Goal: Transaction & Acquisition: Purchase product/service

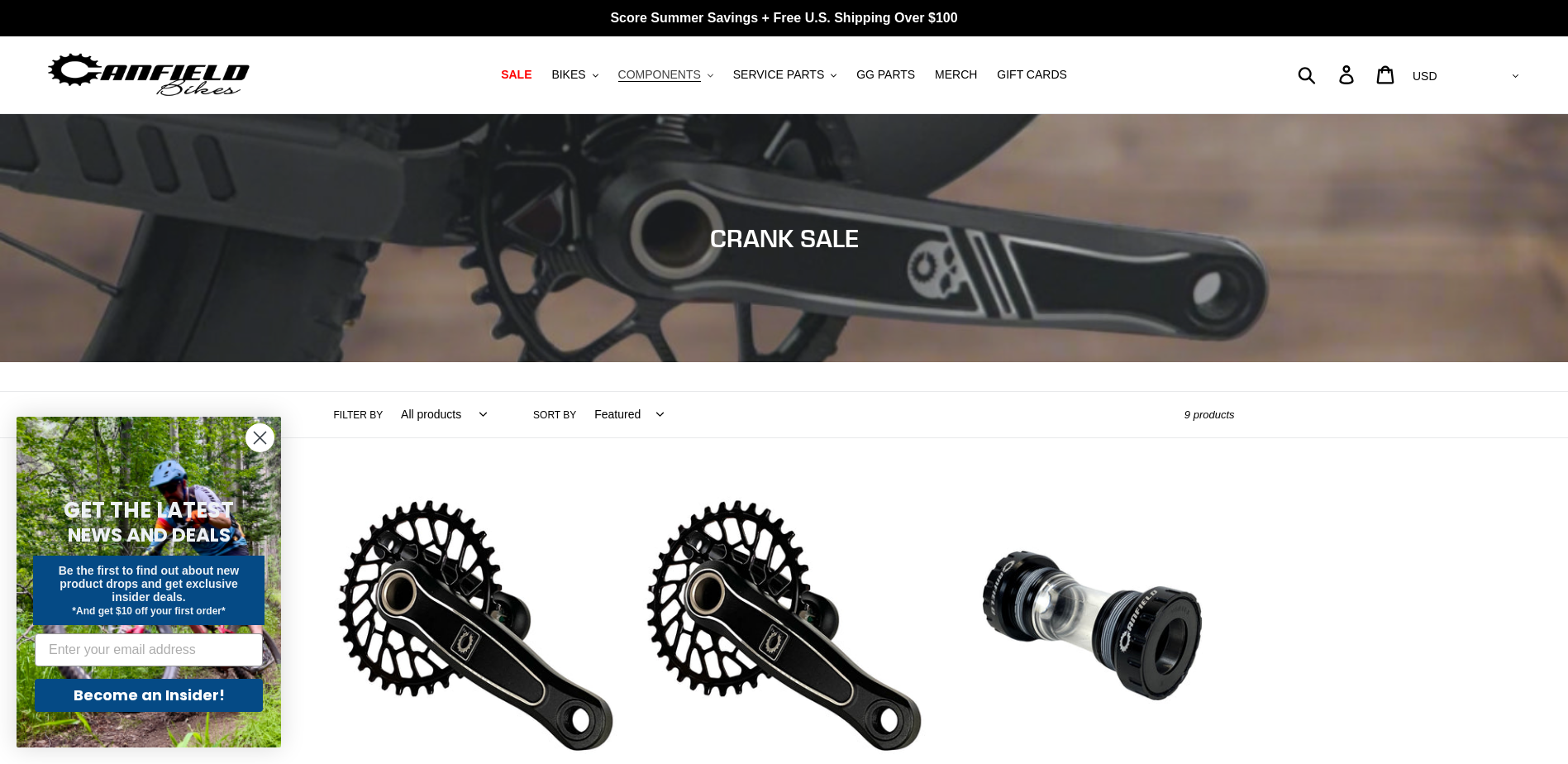
click at [649, 76] on span "COMPONENTS" at bounding box center [659, 74] width 83 height 14
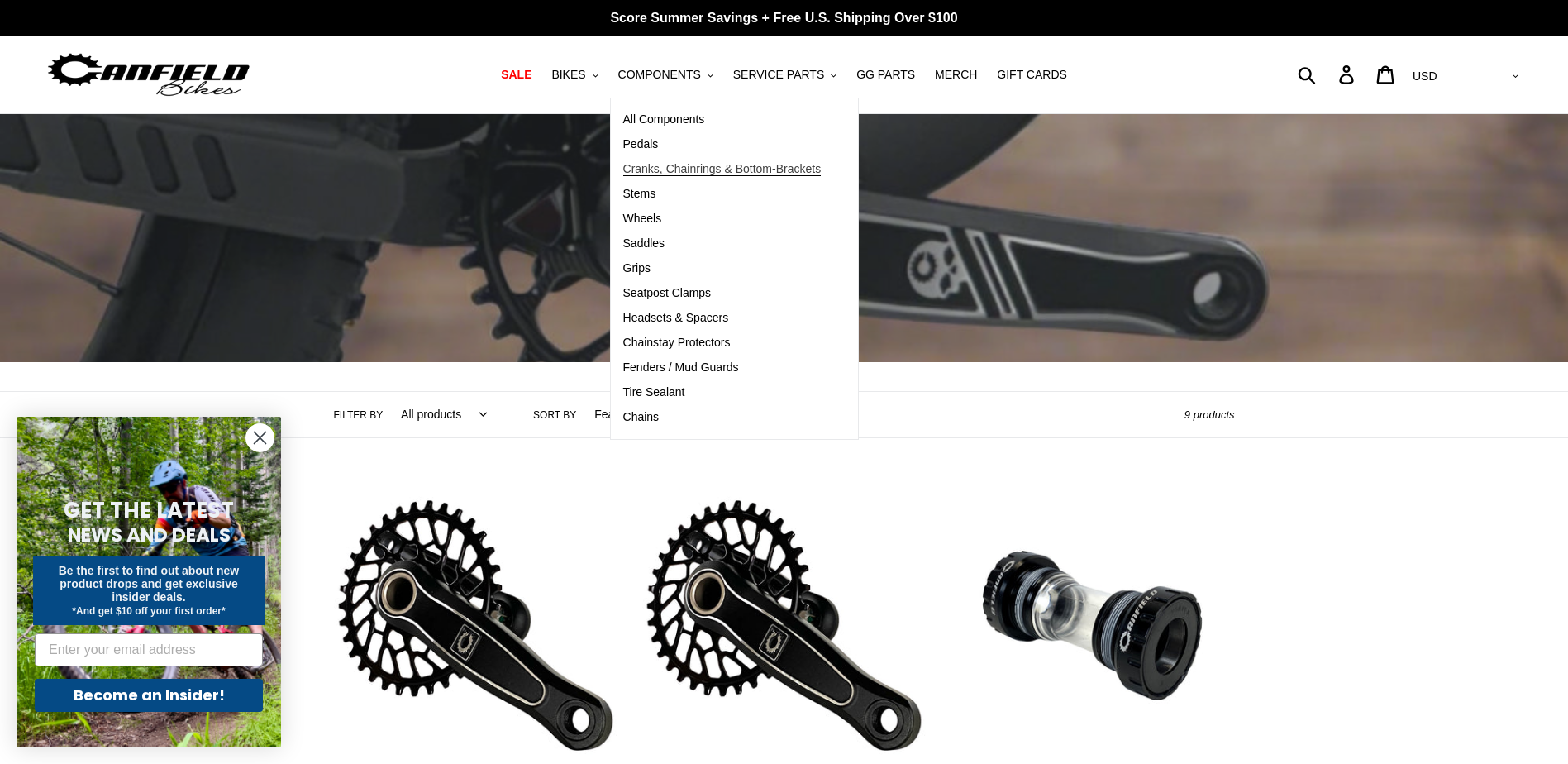
click at [679, 168] on span "Cranks, Chainrings & Bottom-Brackets" at bounding box center [722, 168] width 198 height 14
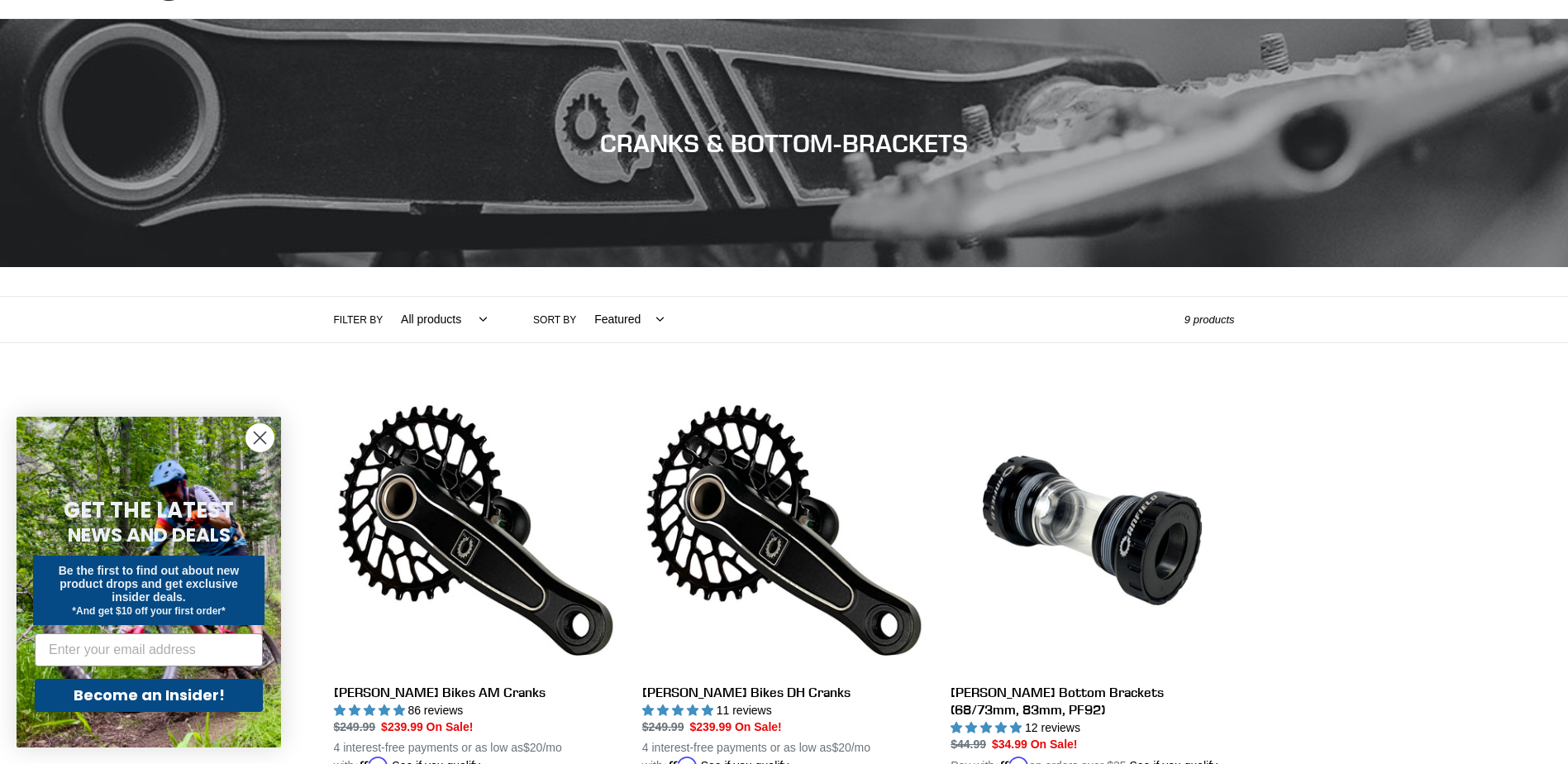
scroll to position [331, 0]
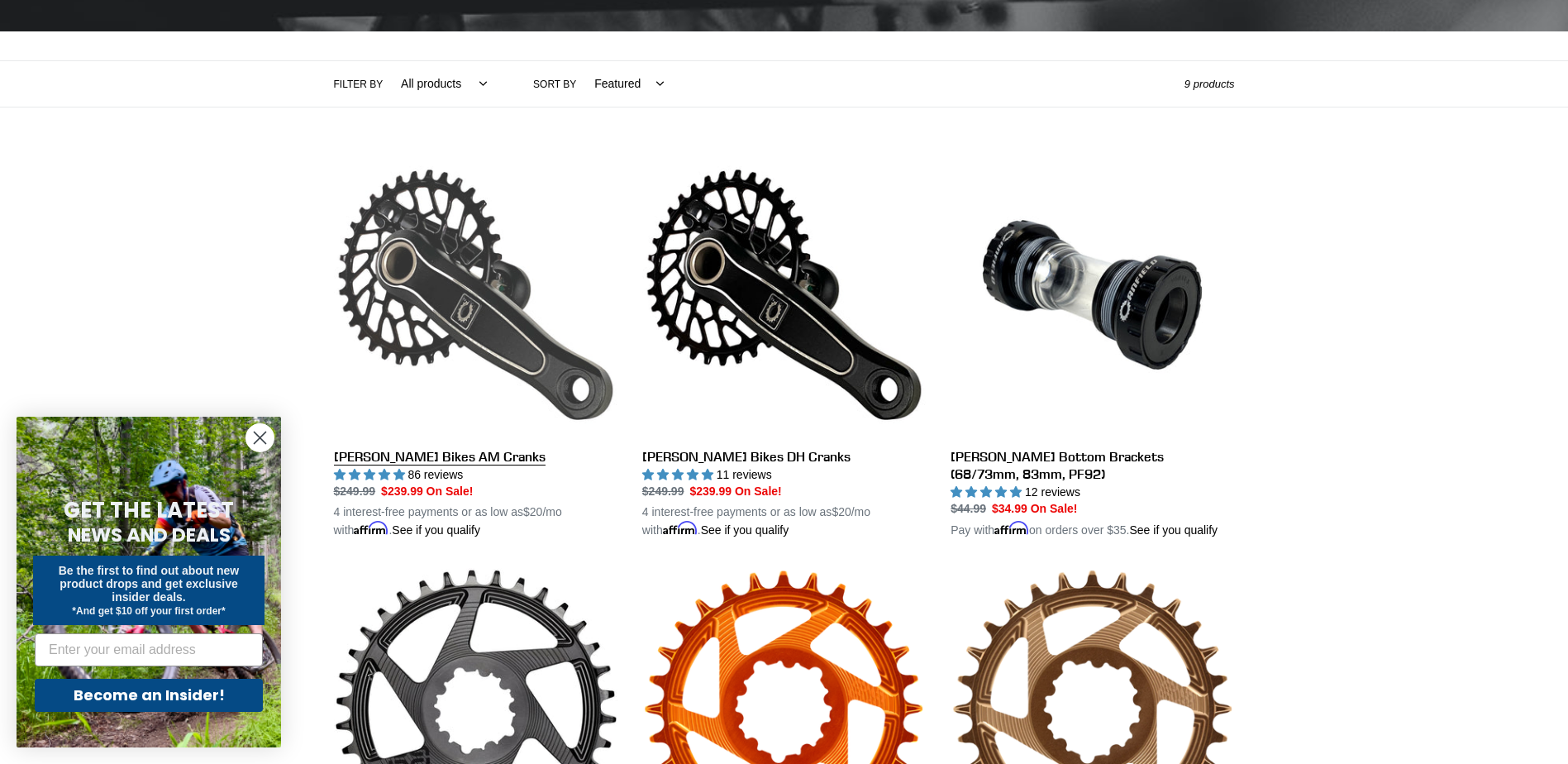
click at [459, 462] on link "[PERSON_NAME] Bikes AM Cranks" at bounding box center [476, 346] width 284 height 387
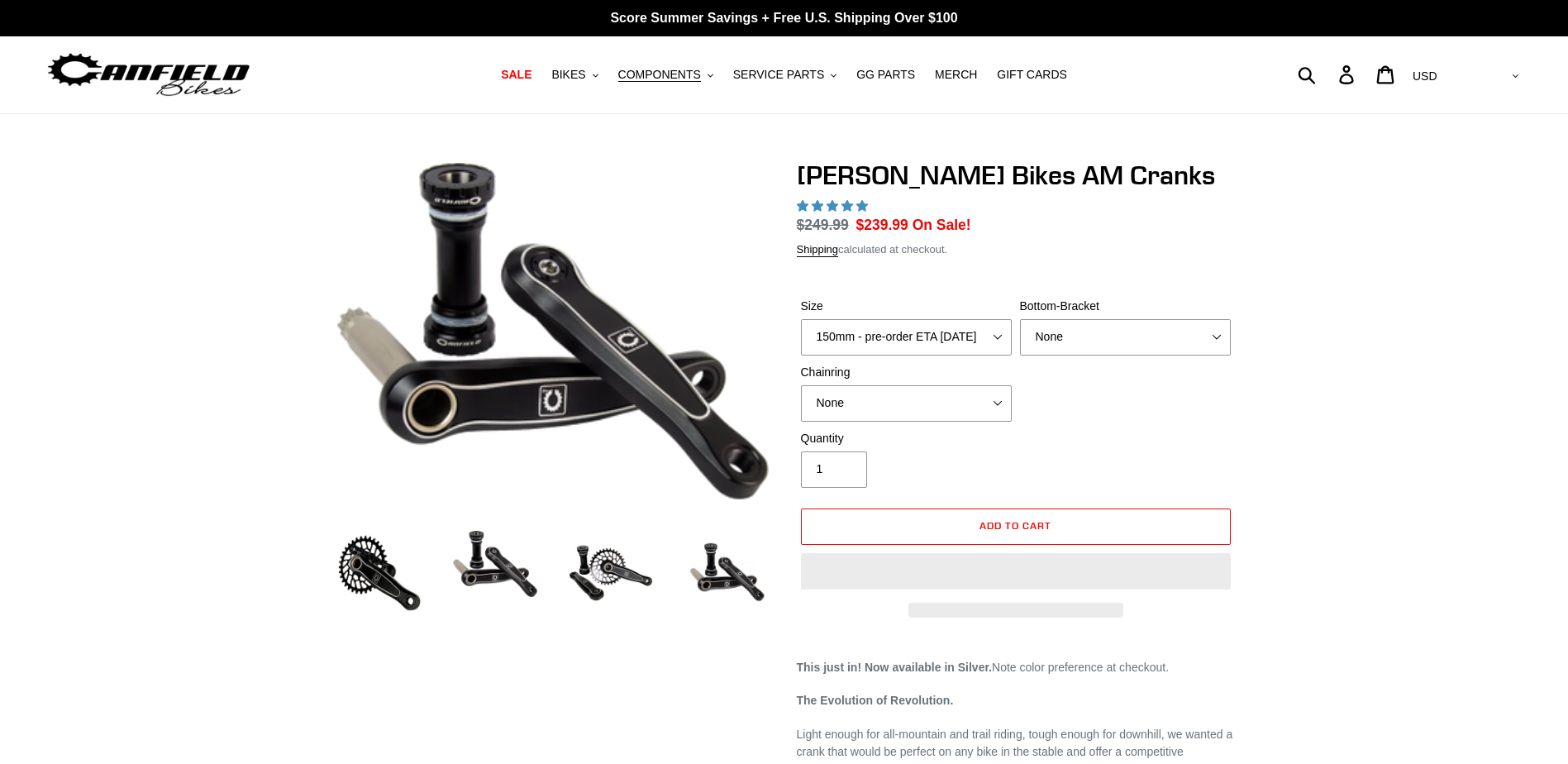
select select "highest-rating"
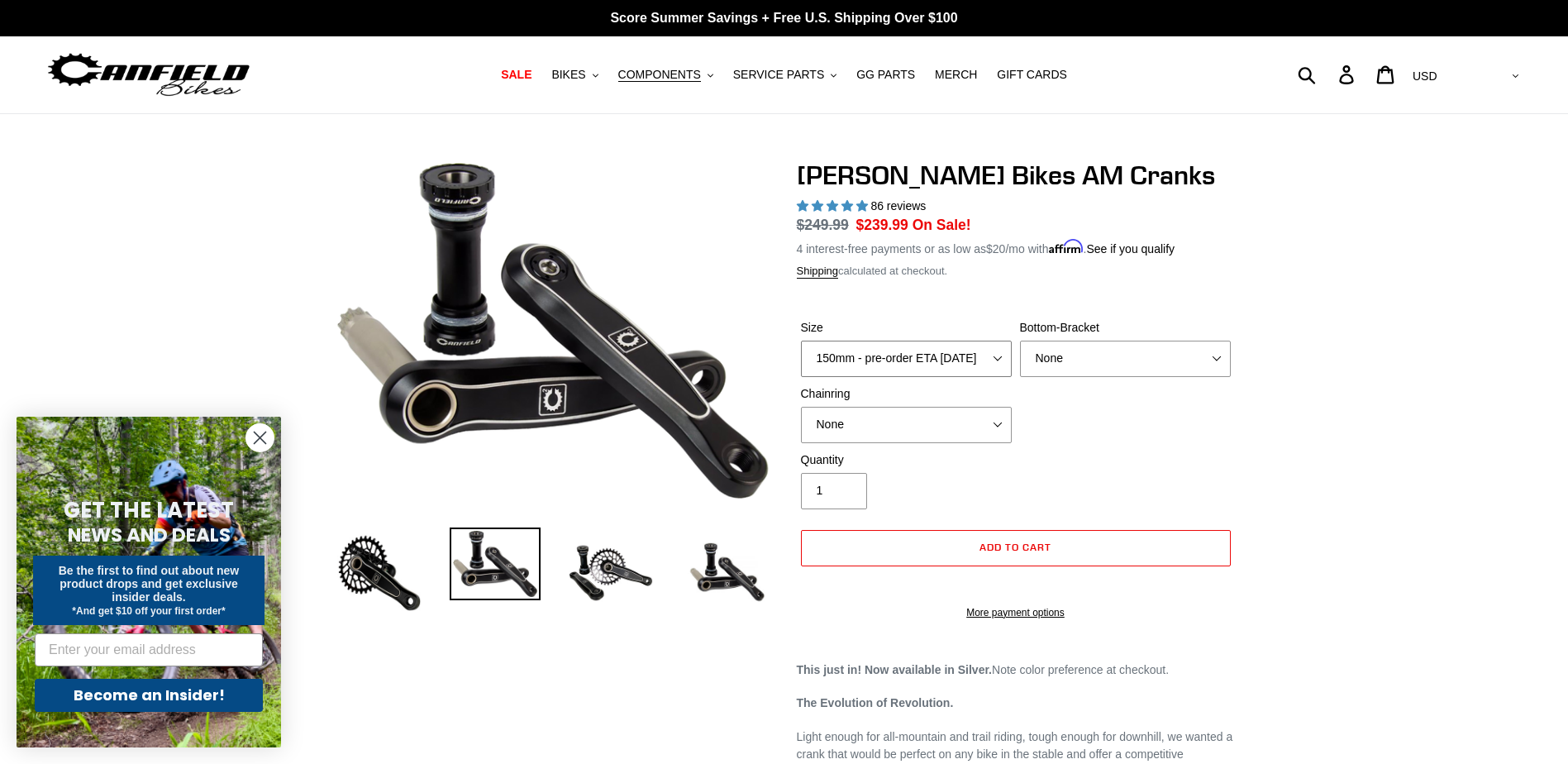
click at [947, 356] on select "150mm - pre-order ETA [DATE] 155mm - pre-order ETA [DATE] 160mm - pre-order ETA…" at bounding box center [906, 359] width 211 height 37
select select "160mm - pre-order ETA [DATE]"
click at [801, 341] on select "150mm - pre-order ETA [DATE] 155mm - pre-order ETA [DATE] 160mm - pre-order ETA…" at bounding box center [906, 359] width 211 height 37
click at [1081, 363] on select "None BSA Threaded 68/73mm Press Fit PF92" at bounding box center [1126, 359] width 211 height 37
select select "BSA Threaded 68/73mm"
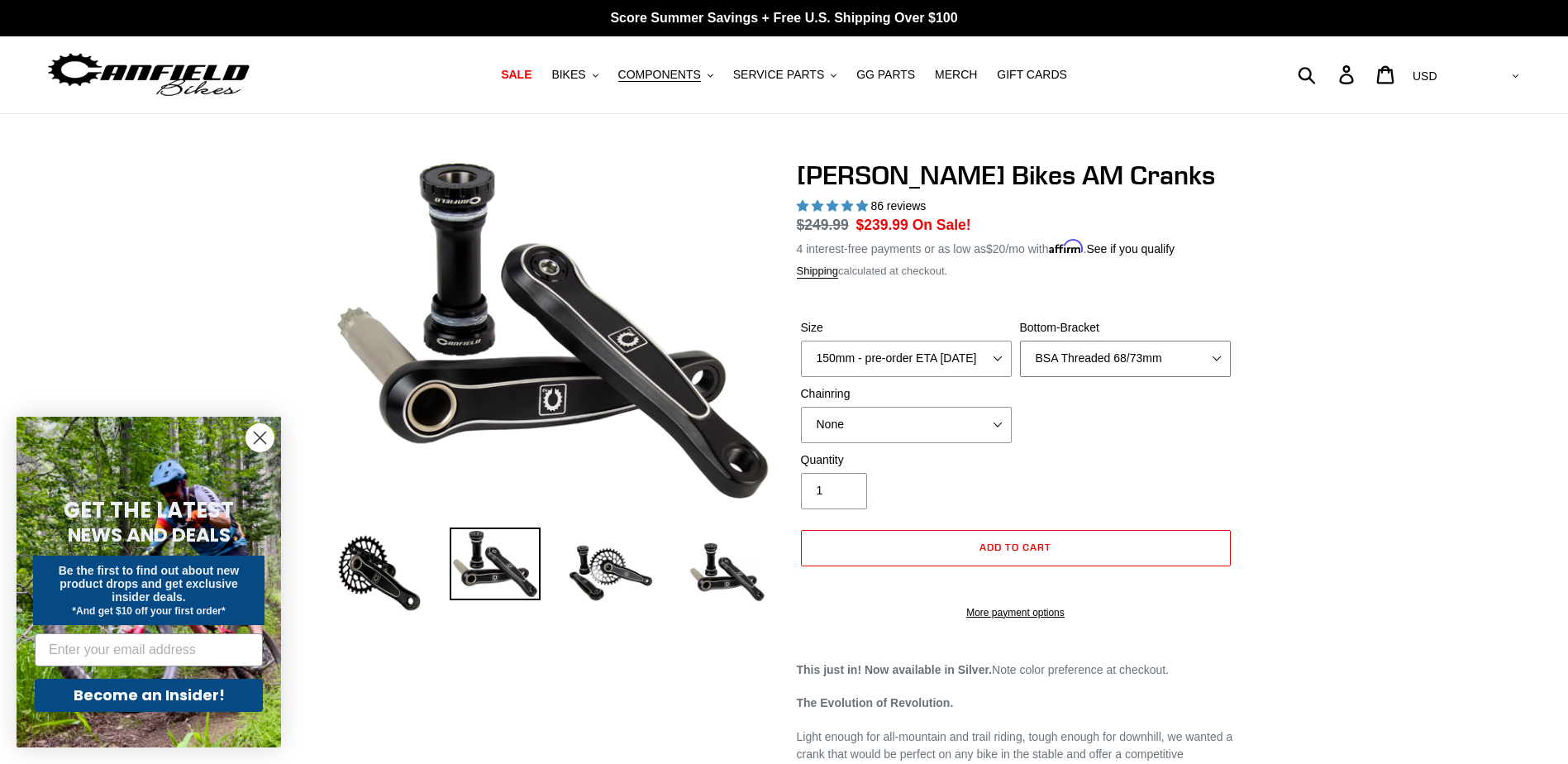
click at [1020, 341] on select "None BSA Threaded 68/73mm Press Fit PF92" at bounding box center [1126, 359] width 211 height 37
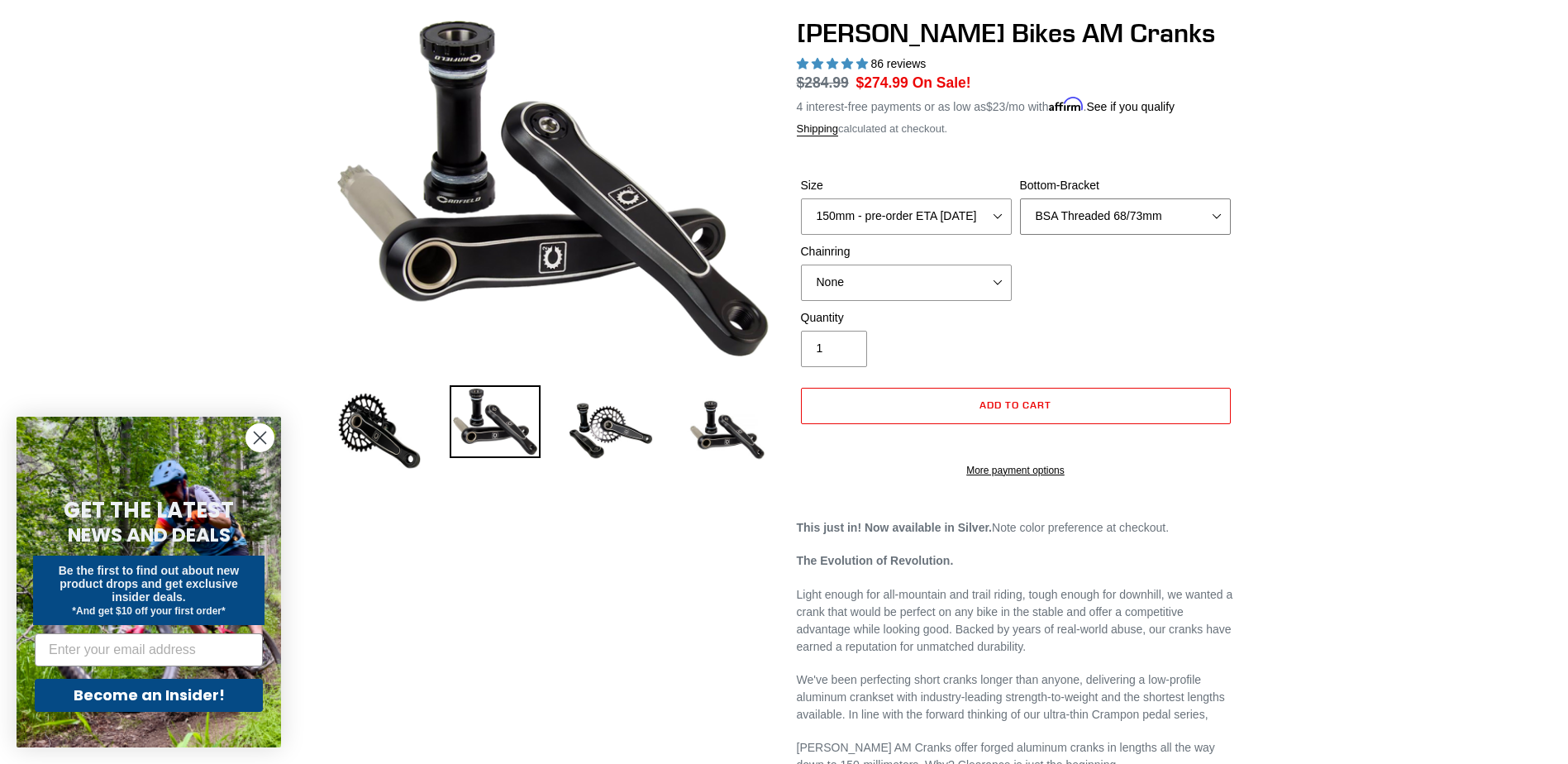
scroll to position [165, 0]
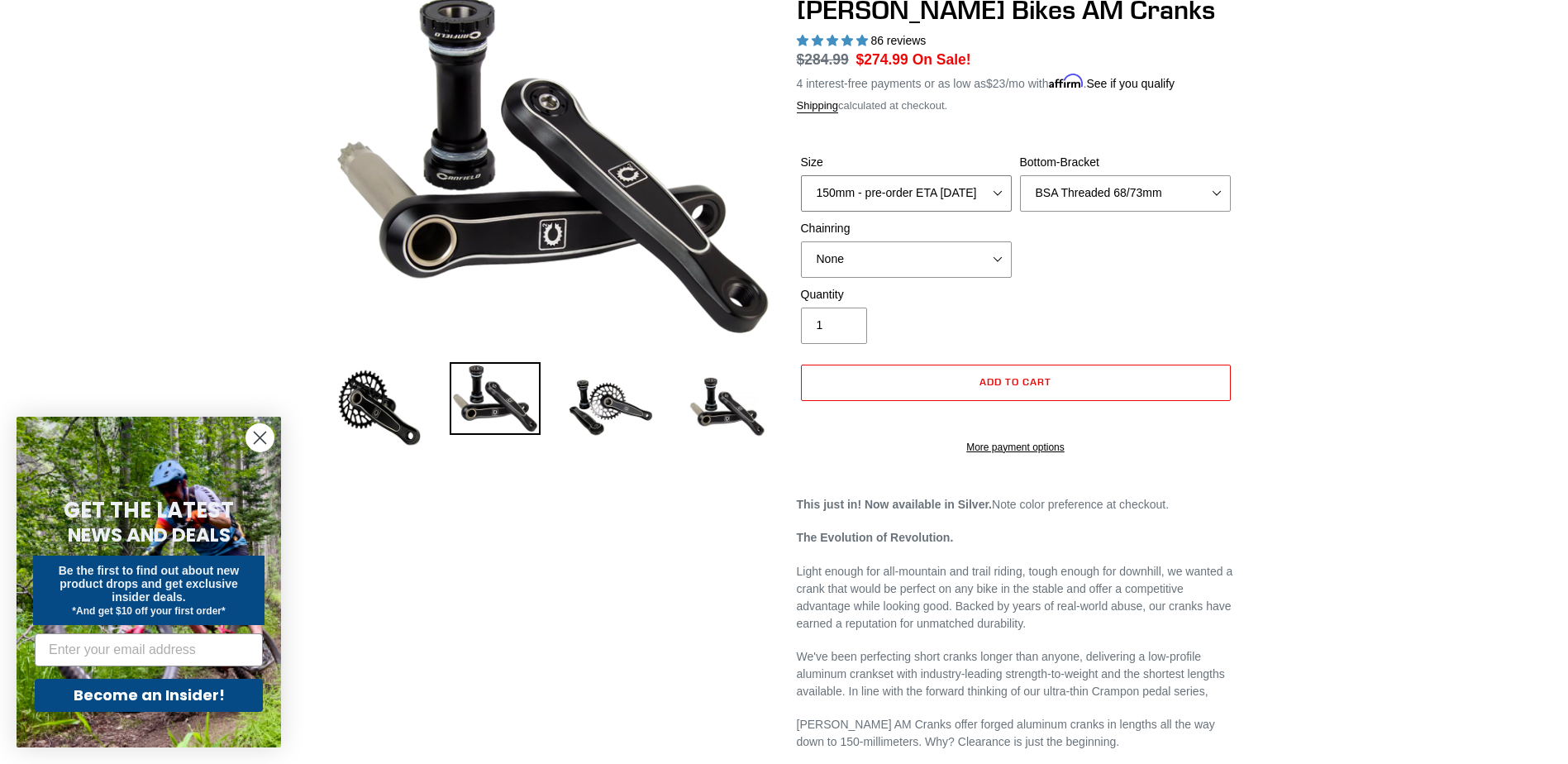
click at [920, 200] on select "150mm - pre-order ETA [DATE] 155mm - pre-order ETA [DATE] 160mm - pre-order ETA…" at bounding box center [906, 194] width 211 height 37
click at [801, 175] on select "150mm - pre-order ETA [DATE] 155mm - pre-order ETA [DATE] 160mm - pre-order ETA…" at bounding box center [906, 194] width 211 height 37
click at [915, 377] on button "Add to cart" at bounding box center [1015, 383] width 430 height 37
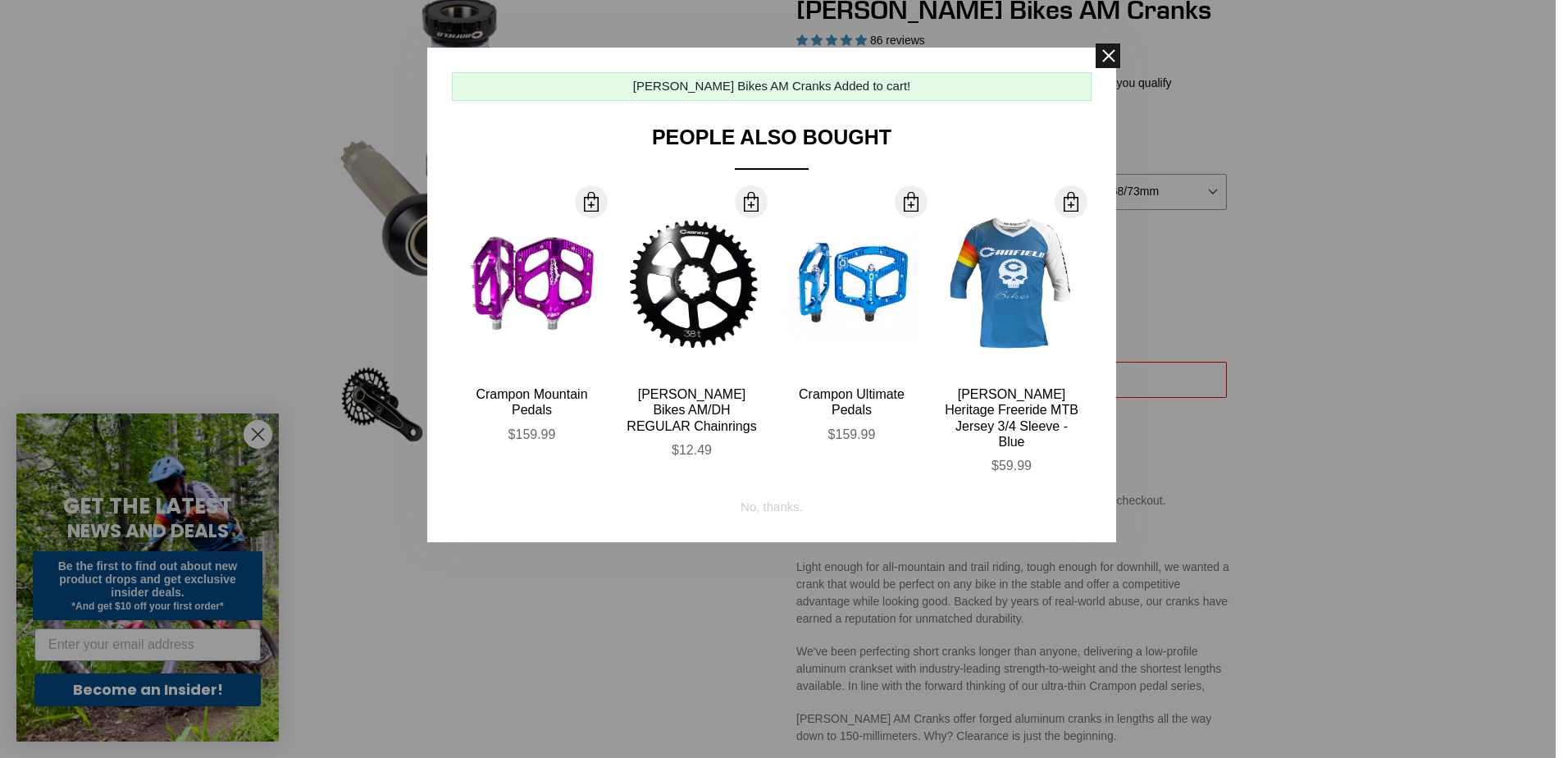
click at [1099, 62] on span at bounding box center [1108, 56] width 25 height 25
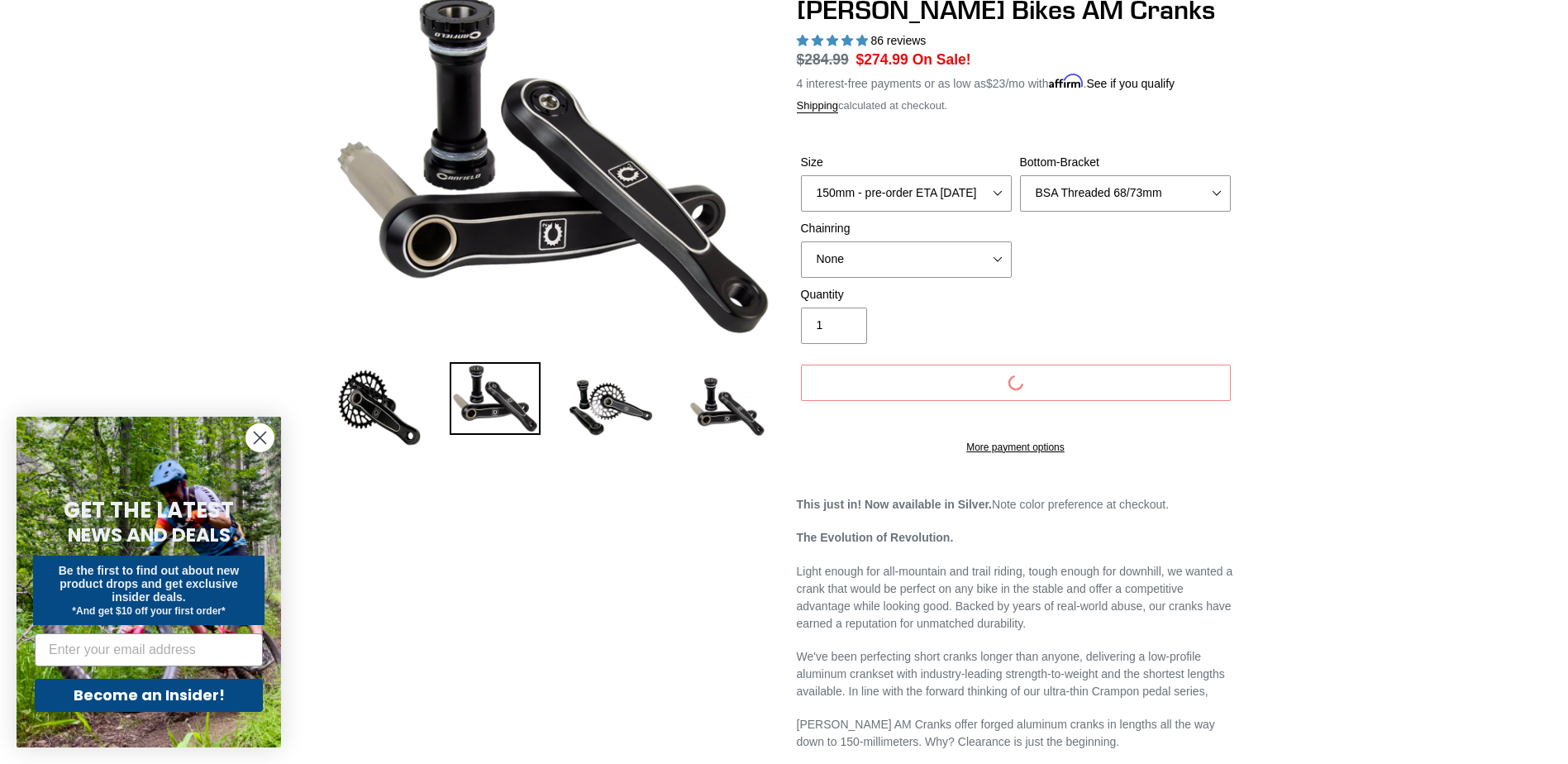
scroll to position [0, 0]
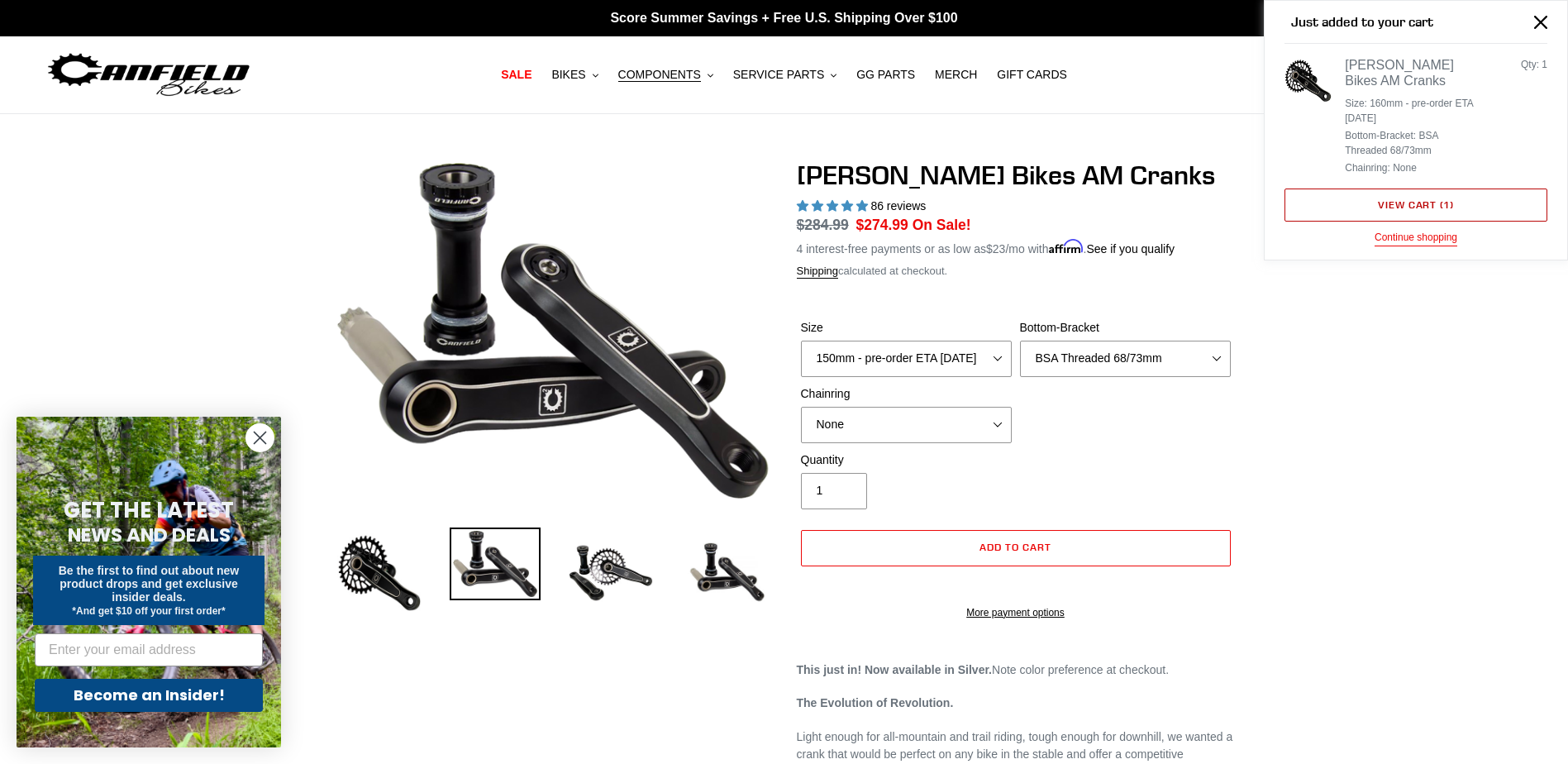
click at [1446, 204] on span "1" at bounding box center [1447, 205] width 6 height 13
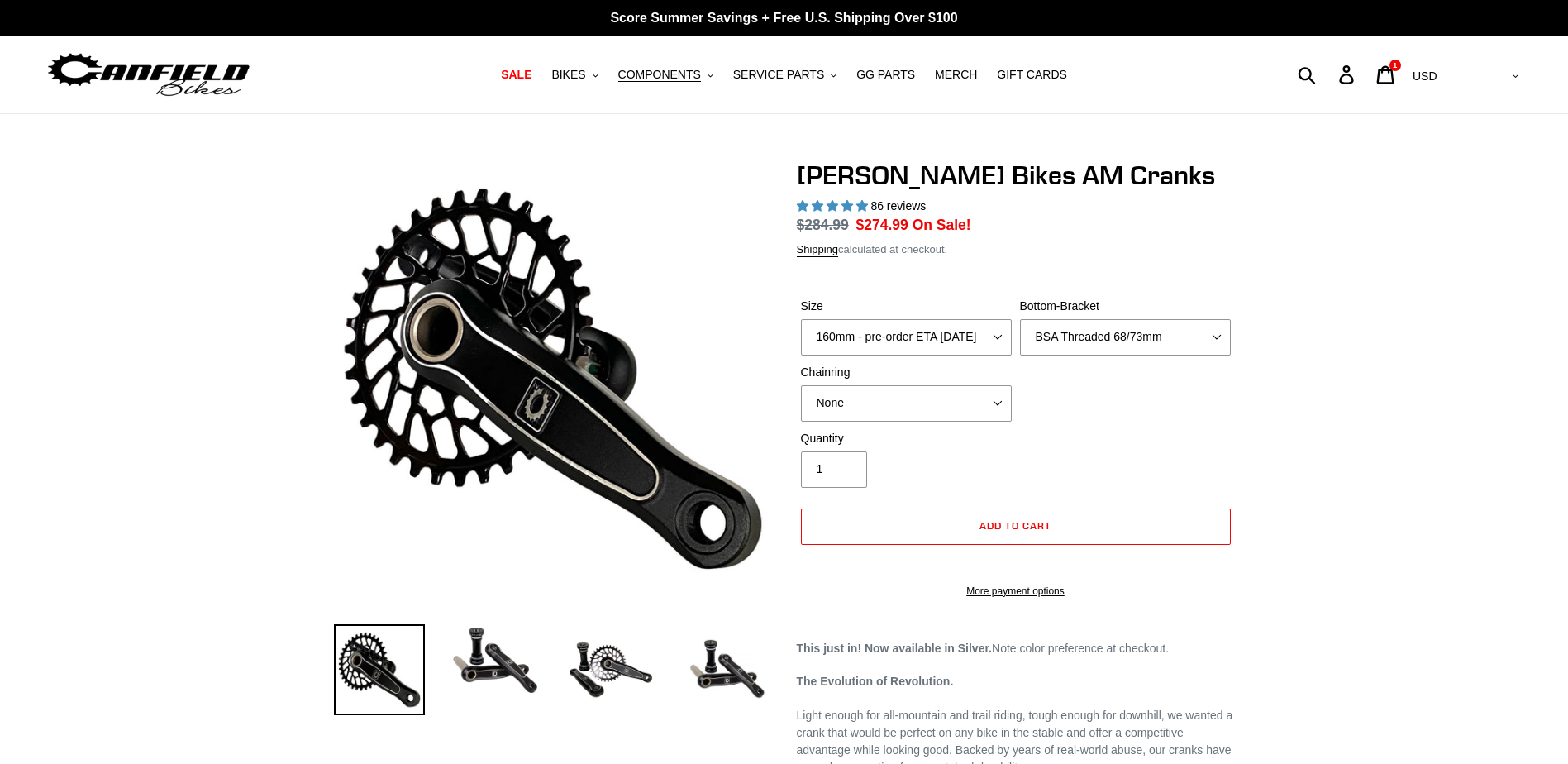
select select "highest-rating"
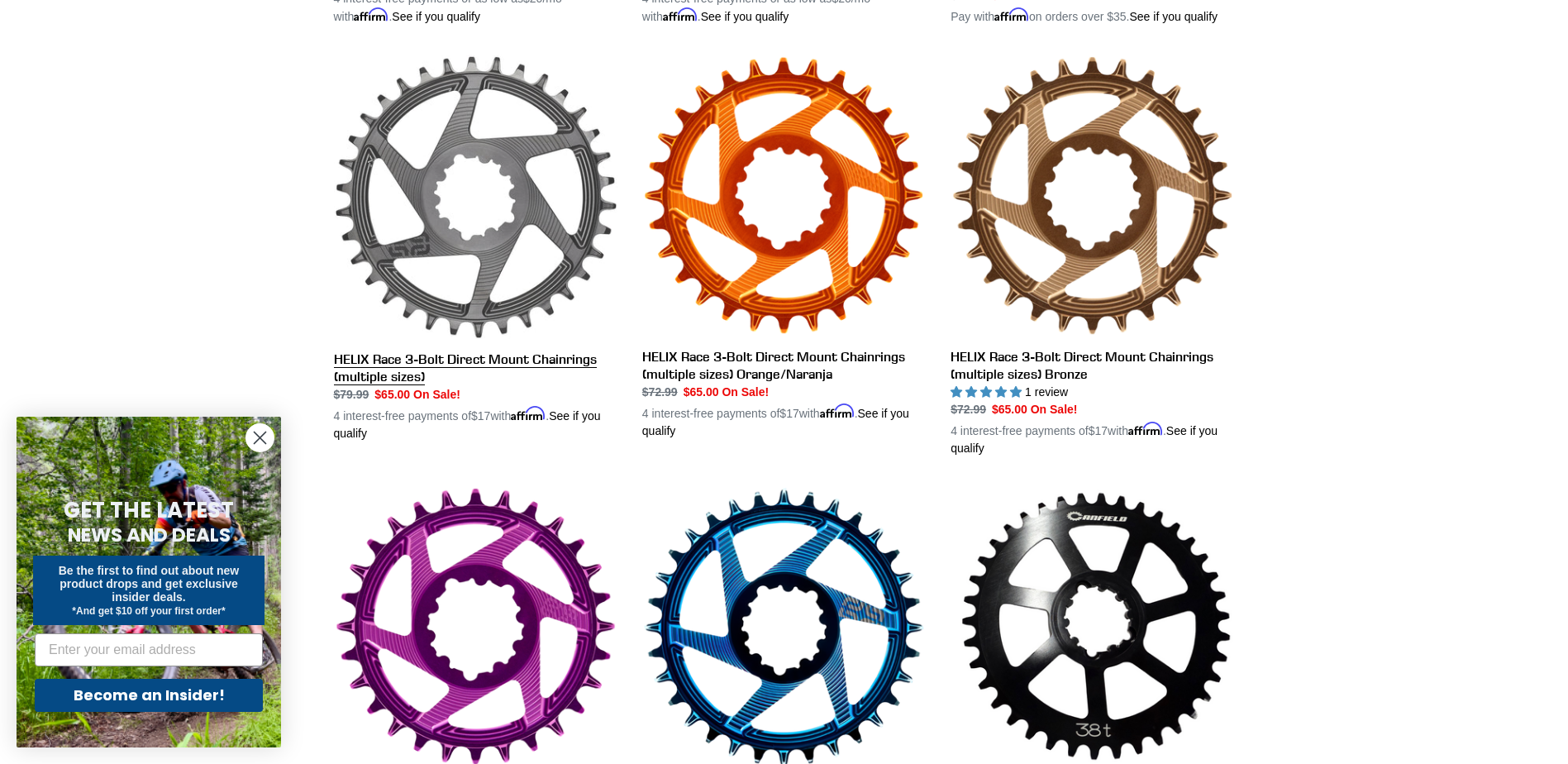
scroll to position [845, 0]
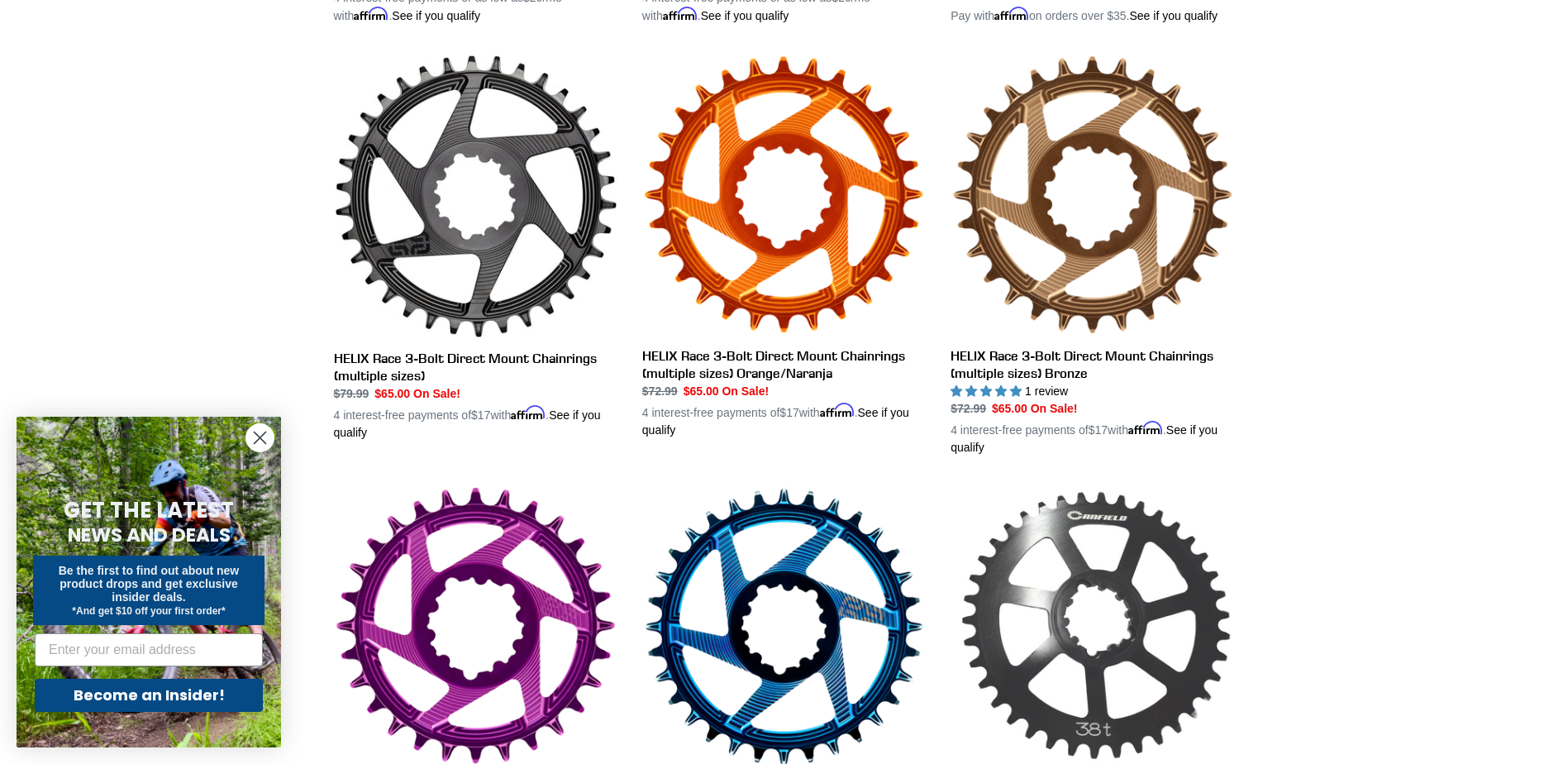
click at [1040, 579] on link "[PERSON_NAME] Bikes AM/DH REGULAR Chainrings" at bounding box center [1092, 668] width 284 height 367
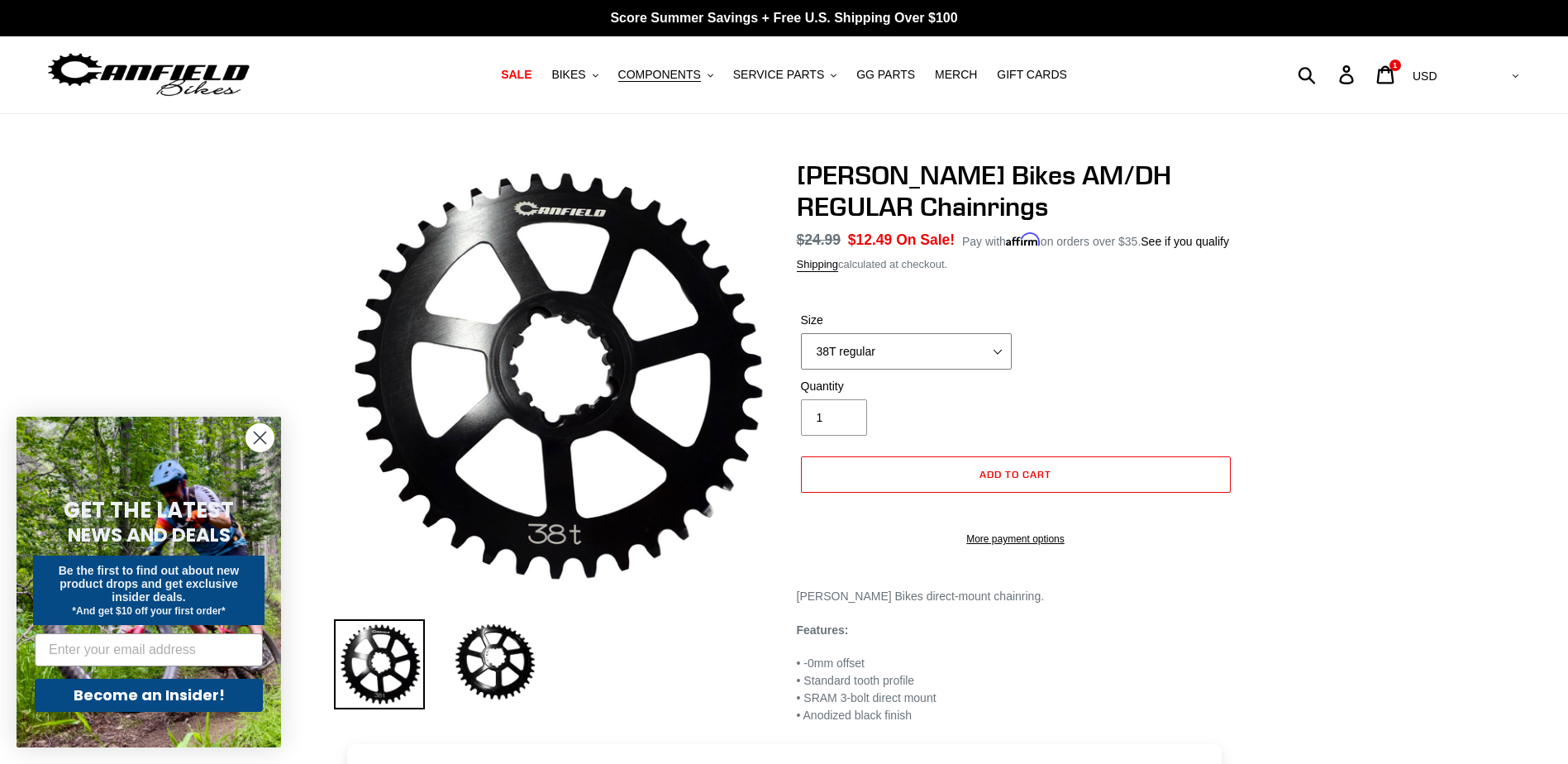
click at [866, 336] on select "38T regular" at bounding box center [906, 352] width 211 height 37
click at [866, 346] on select "38T regular" at bounding box center [906, 352] width 211 height 37
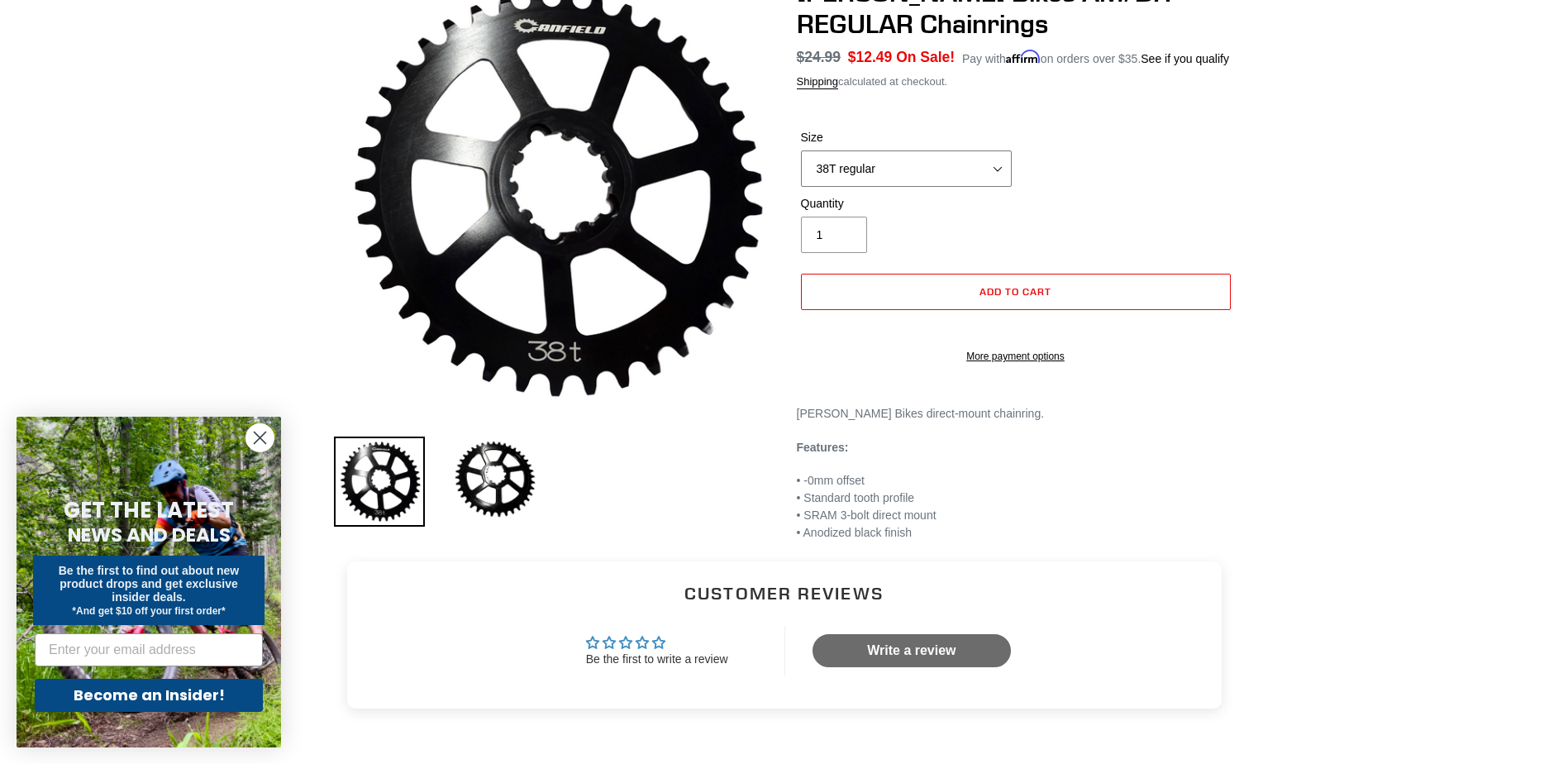
scroll to position [83, 0]
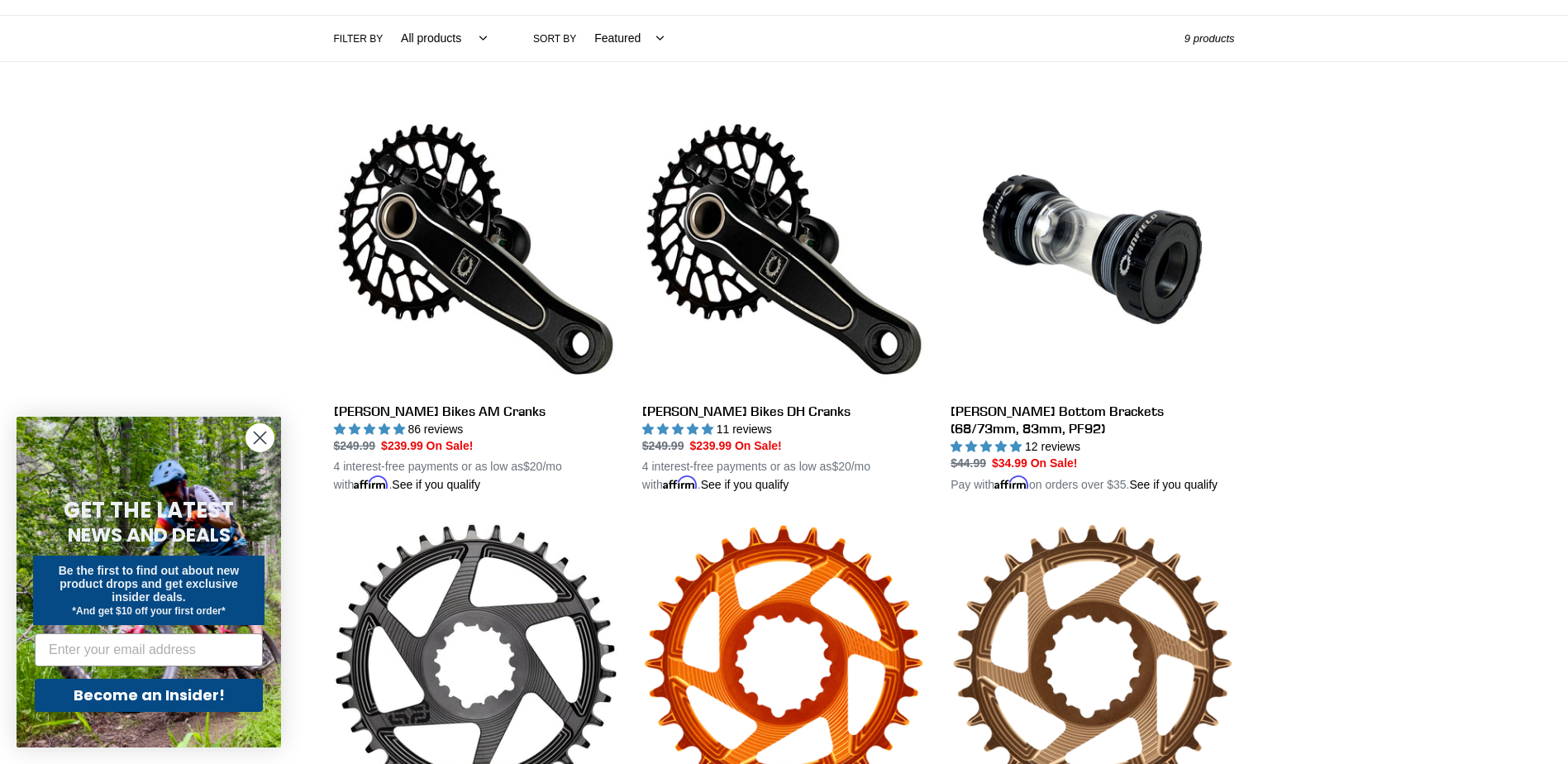
scroll to position [349, 0]
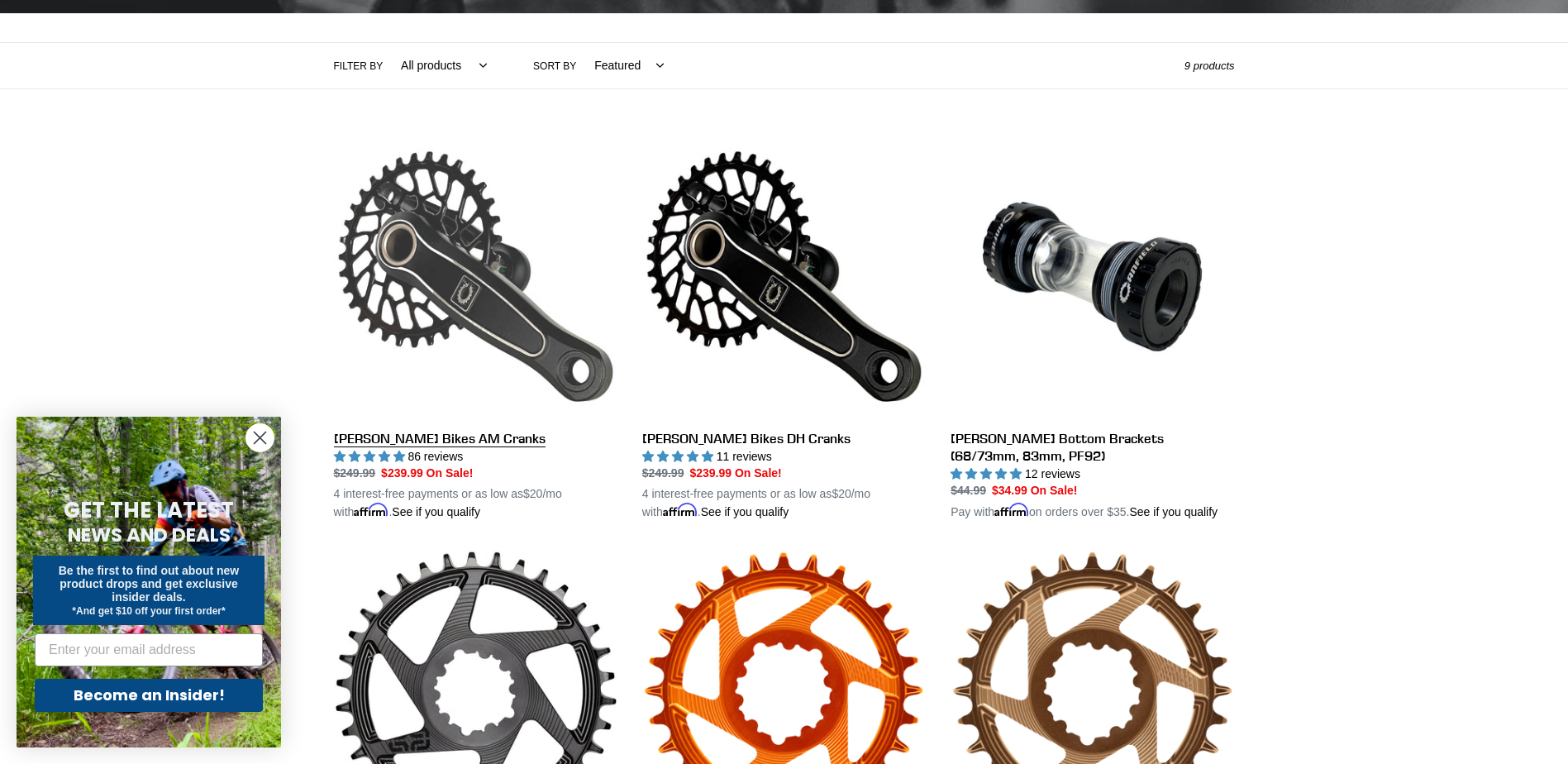
click at [427, 261] on link "[PERSON_NAME] Bikes AM Cranks" at bounding box center [476, 328] width 284 height 387
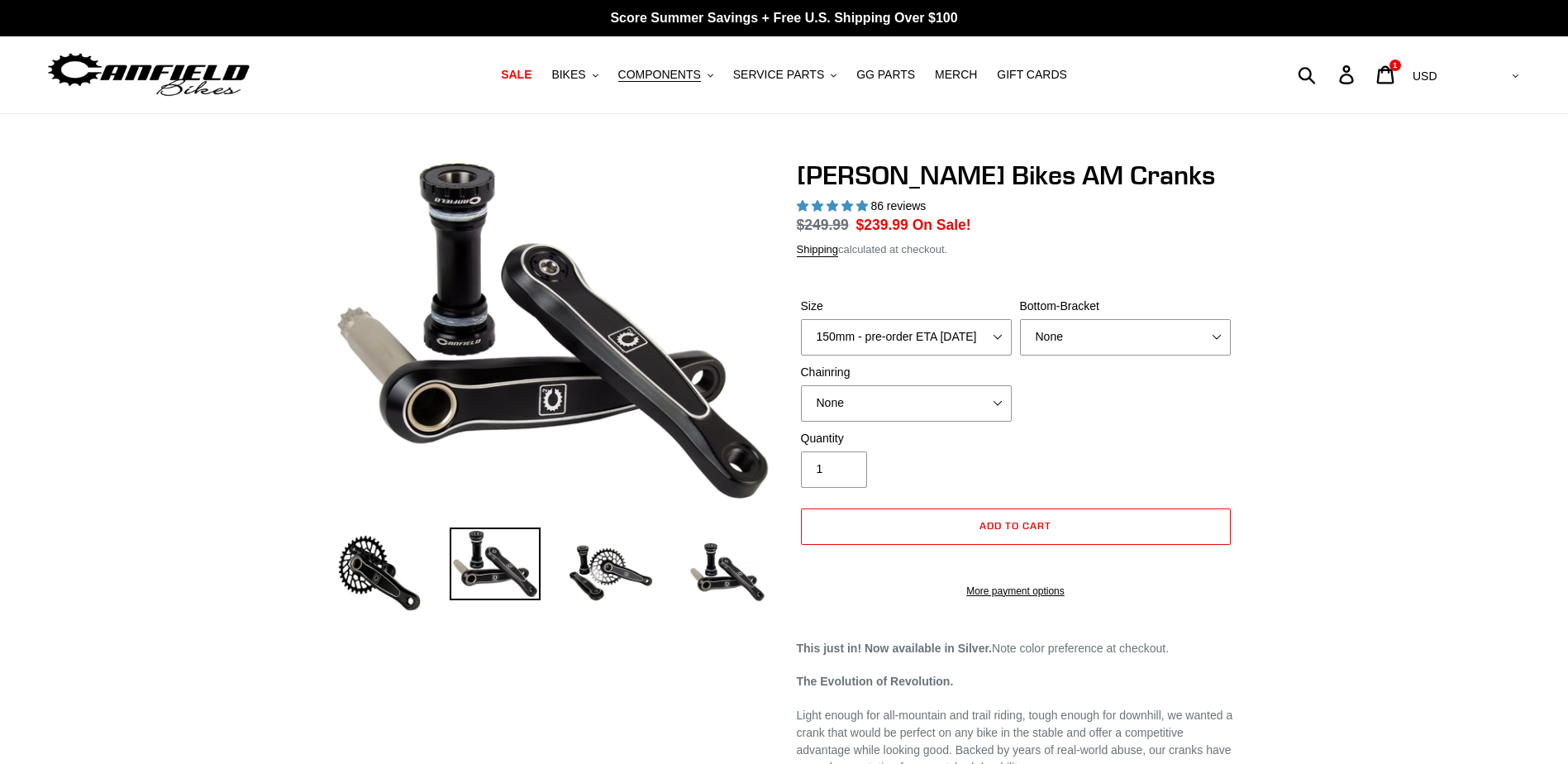
select select "highest-rating"
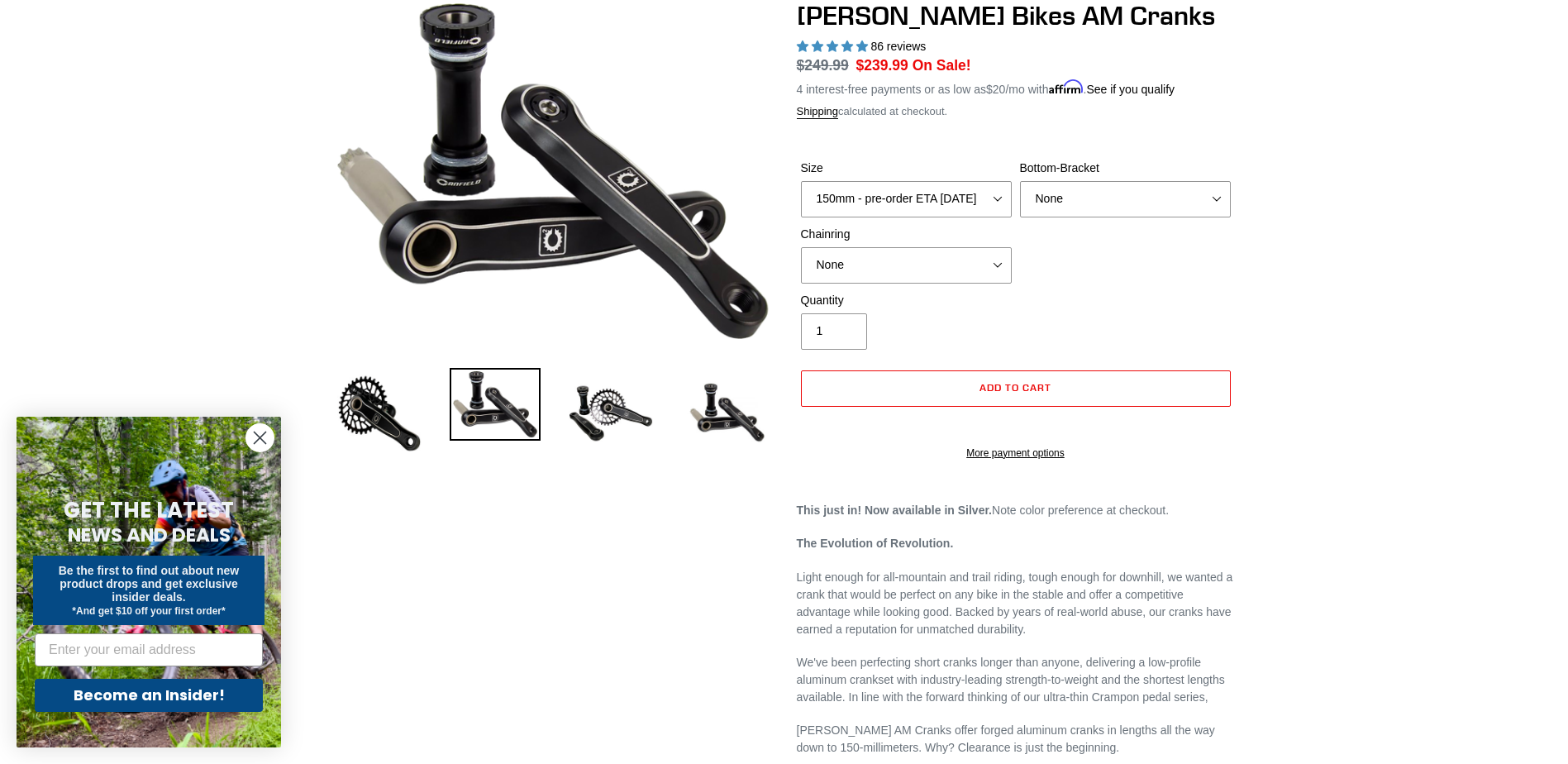
scroll to position [83, 0]
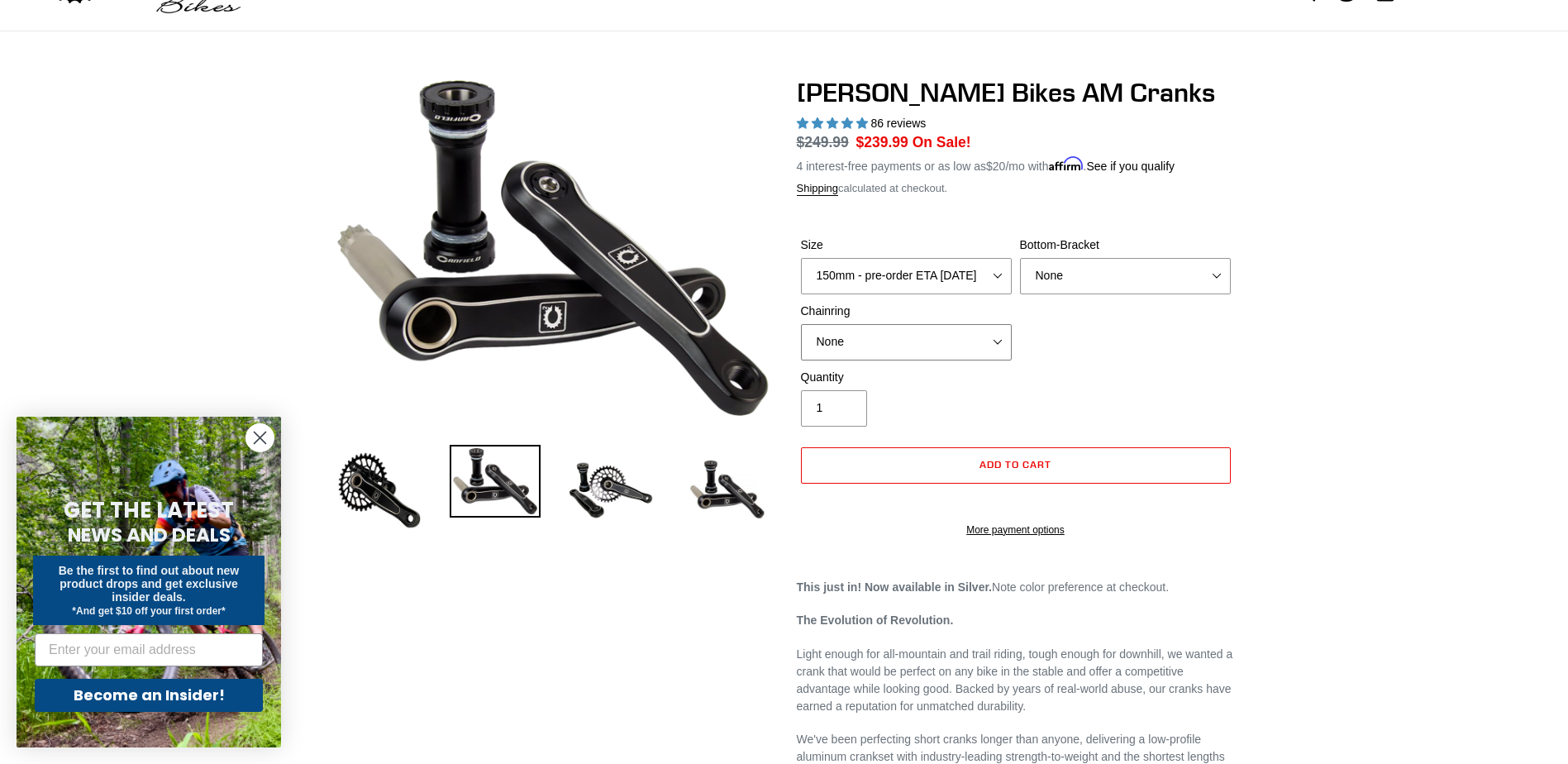
click at [828, 339] on select "None 30t Round (Boost 148) 30t Oval (Boost 148) 32t Round (Boost 148) 32t Oval …" at bounding box center [906, 343] width 211 height 37
click at [958, 274] on select "150mm - pre-order ETA [DATE] 155mm - pre-order ETA [DATE] 160mm - pre-order ETA…" at bounding box center [906, 276] width 211 height 37
select select "155mm - pre-order ETA [DATE]"
click at [801, 258] on select "150mm - pre-order ETA [DATE] 155mm - pre-order ETA [DATE] 160mm - pre-order ETA…" at bounding box center [906, 276] width 211 height 37
click at [953, 349] on select "None 30t Round (Boost 148) 30t Oval (Boost 148) 32t Round (Boost 148) 32t Oval …" at bounding box center [906, 343] width 211 height 37
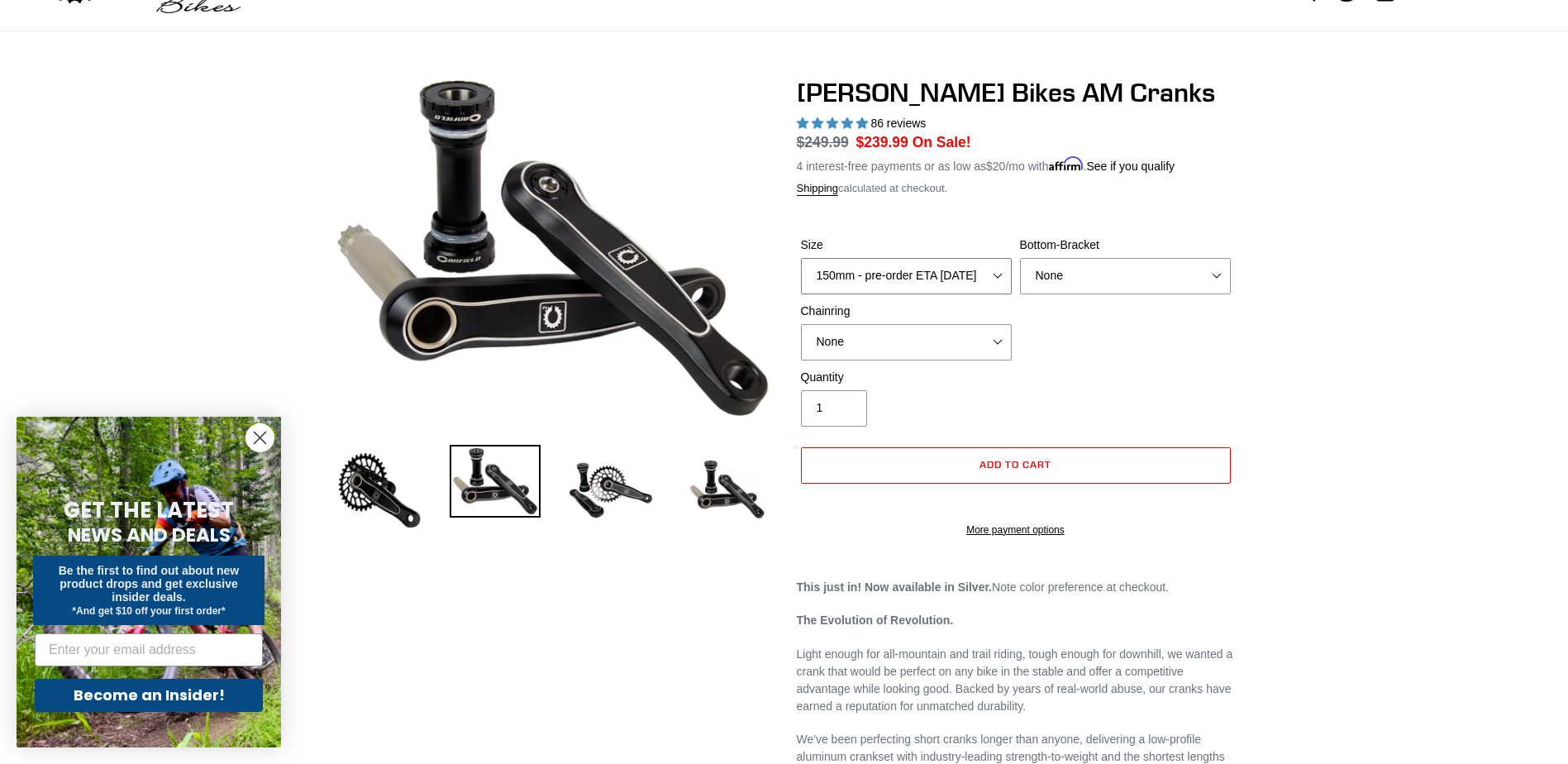
click at [980, 279] on select "150mm - pre-order ETA [DATE] 155mm - pre-order ETA [DATE] 160mm - pre-order ETA…" at bounding box center [906, 276] width 211 height 37
click at [1116, 377] on div "Quantity 1" at bounding box center [1015, 402] width 438 height 66
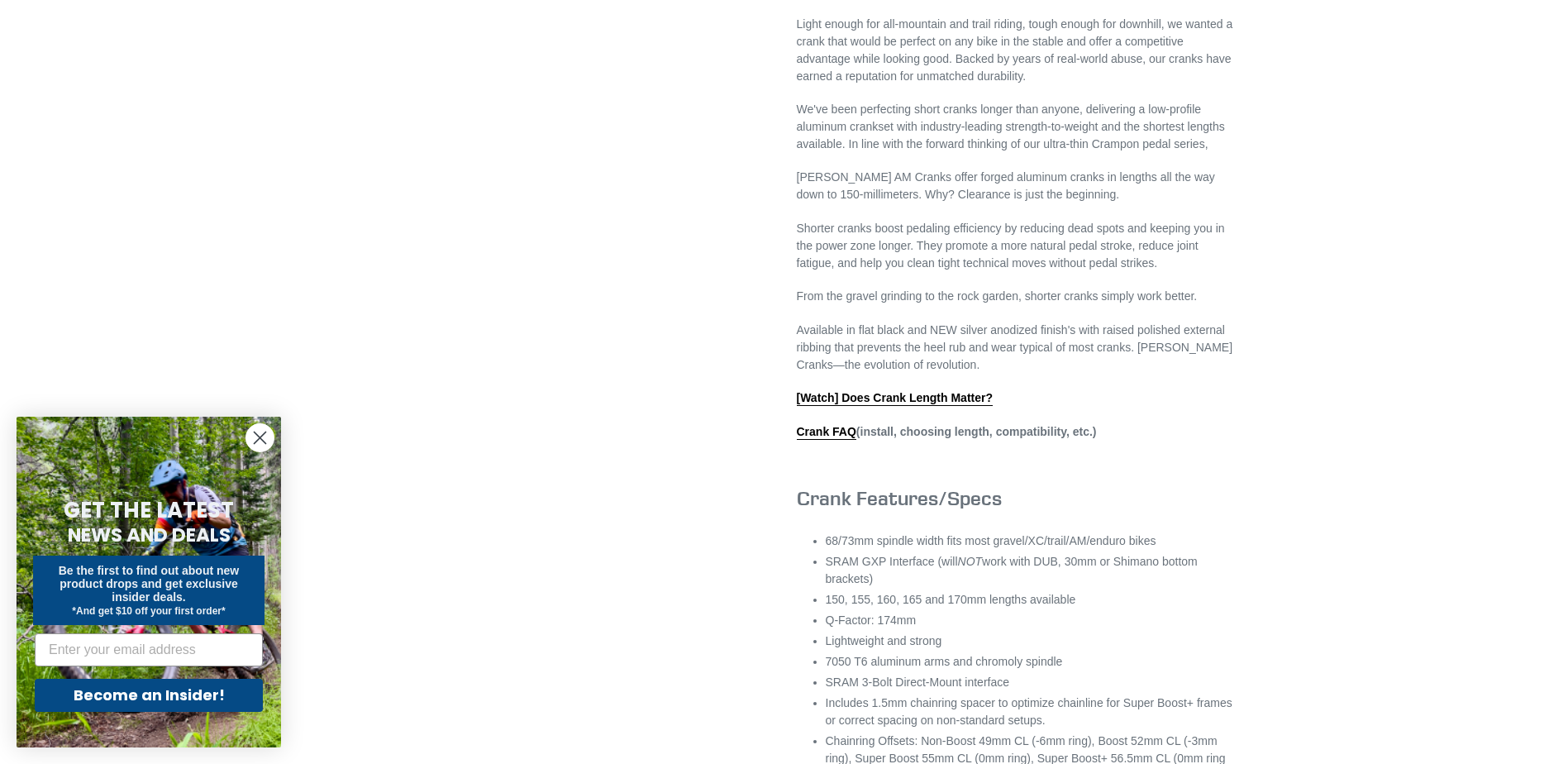
scroll to position [331, 0]
